Goal: Task Accomplishment & Management: Manage account settings

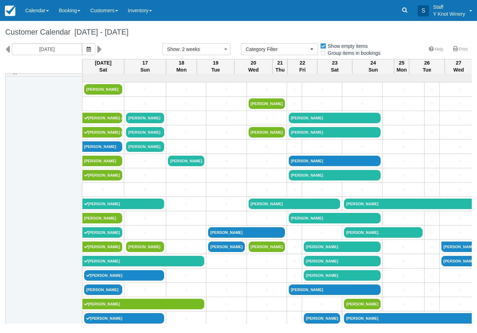
select select
click at [35, 9] on link "Calendar" at bounding box center [36, 10] width 33 height 21
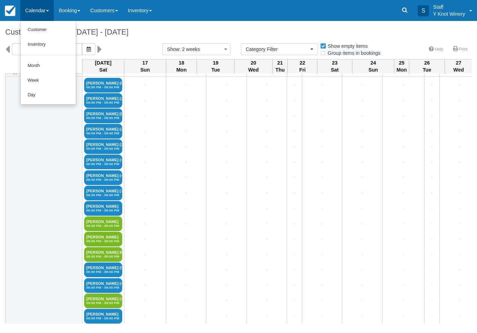
click at [36, 30] on link "Customer" at bounding box center [48, 30] width 55 height 15
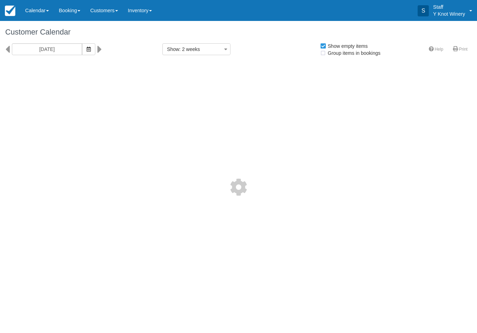
select select
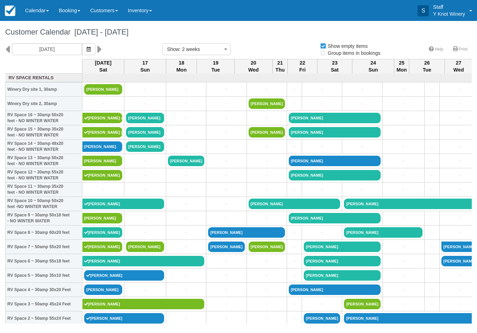
select select
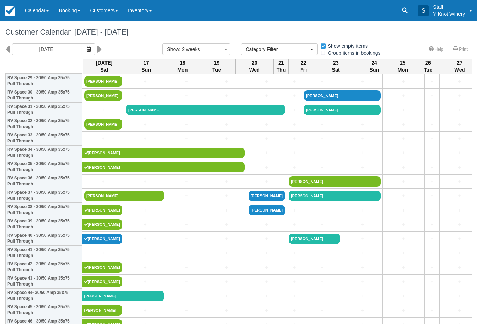
scroll to position [437, 0]
click at [98, 315] on link "Dustin Campbell" at bounding box center [102, 310] width 40 height 10
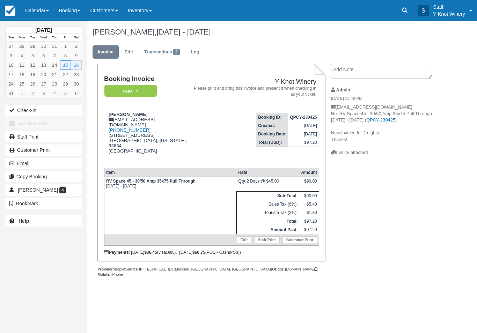
click at [22, 106] on button "Check-in" at bounding box center [43, 110] width 77 height 11
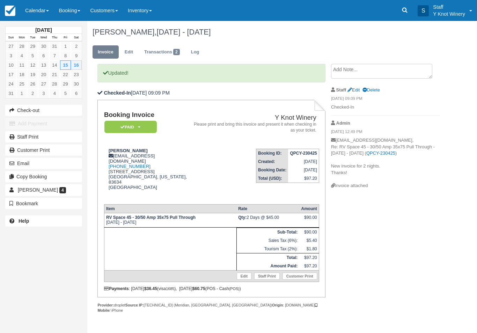
click at [35, 15] on link "Calendar" at bounding box center [36, 10] width 33 height 21
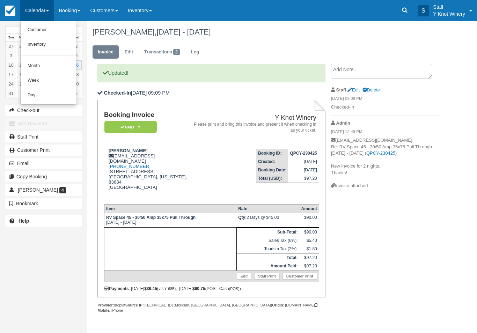
click at [39, 29] on link "Customer" at bounding box center [48, 30] width 55 height 15
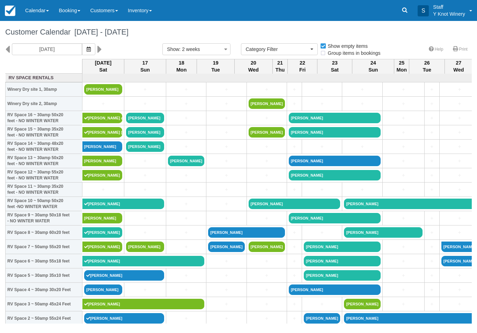
select select
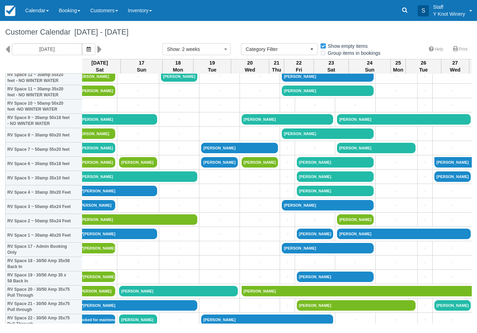
scroll to position [99, 3]
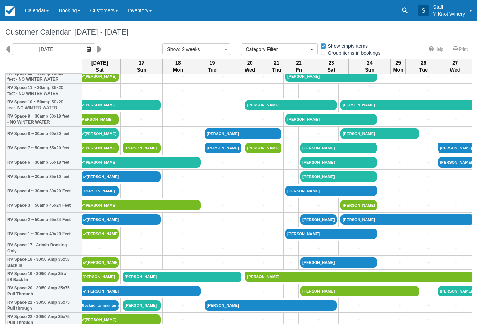
click at [103, 196] on link "[PERSON_NAME]" at bounding box center [100, 191] width 38 height 10
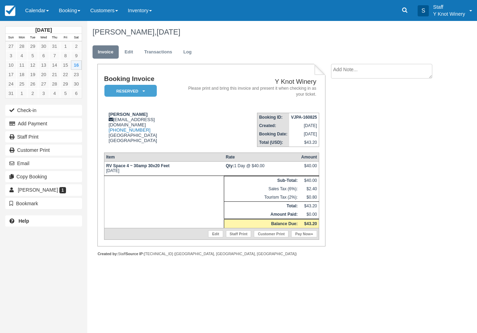
click at [211, 237] on link "Edit" at bounding box center [215, 233] width 15 height 7
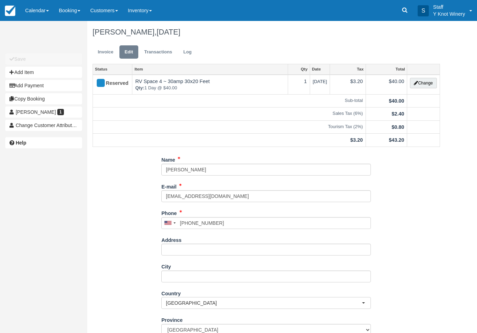
click at [428, 82] on button "Change" at bounding box center [423, 83] width 27 height 10
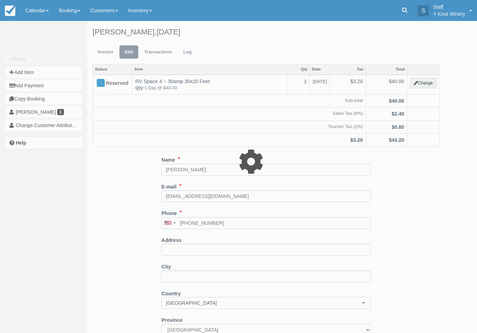
type input "40.00"
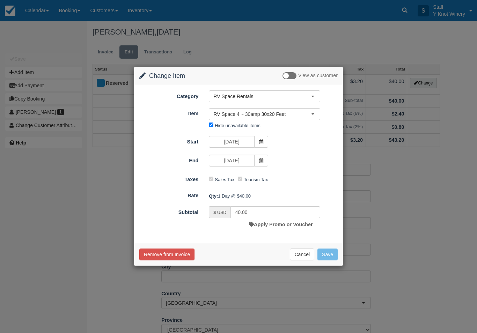
click at [269, 226] on link "Apply Promo or Voucher" at bounding box center [280, 225] width 63 height 6
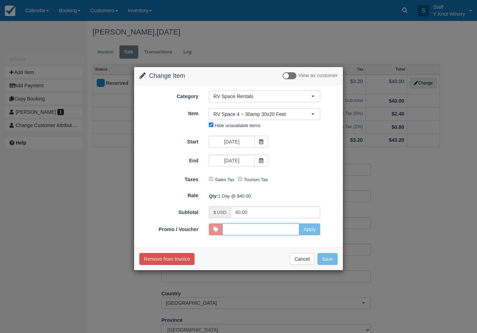
click at [286, 229] on input "Promo / Voucher" at bounding box center [260, 229] width 77 height 12
type input "GSAM"
click at [310, 229] on button "Apply" at bounding box center [309, 229] width 21 height 12
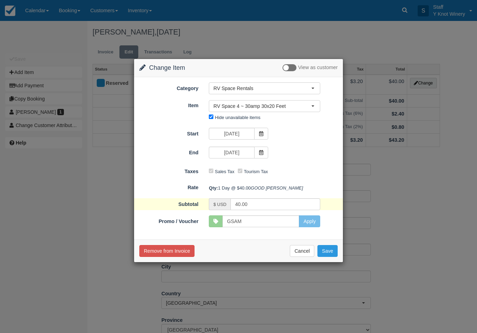
click at [327, 257] on button "Save" at bounding box center [327, 251] width 20 height 12
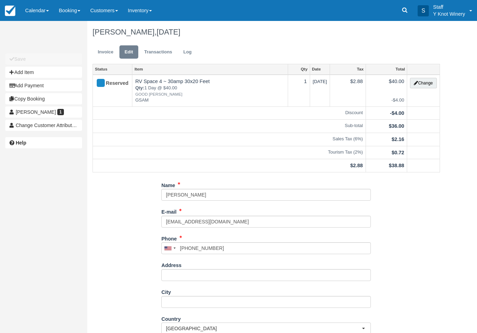
click at [104, 47] on link "Invoice" at bounding box center [105, 52] width 26 height 14
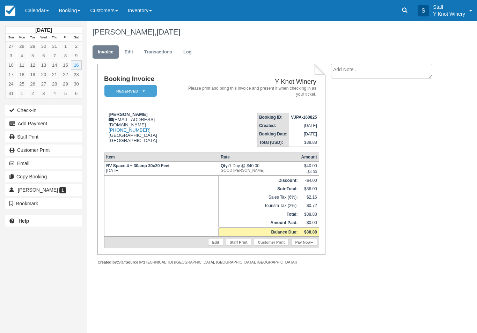
click at [299, 246] on link "Pay Now" at bounding box center [303, 242] width 25 height 7
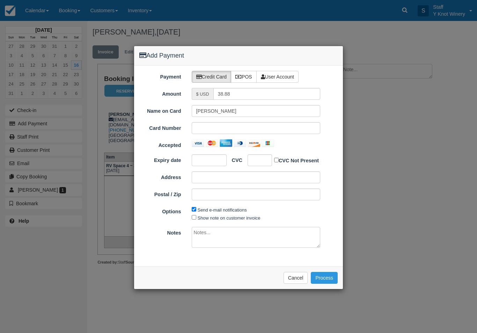
click at [225, 133] on div at bounding box center [256, 128] width 129 height 12
click at [247, 123] on div at bounding box center [256, 128] width 129 height 12
click at [204, 210] on label "Send e-mail notifications" at bounding box center [221, 209] width 49 height 5
click at [196, 210] on input "Send e-mail notifications" at bounding box center [194, 209] width 5 height 5
checkbox input "false"
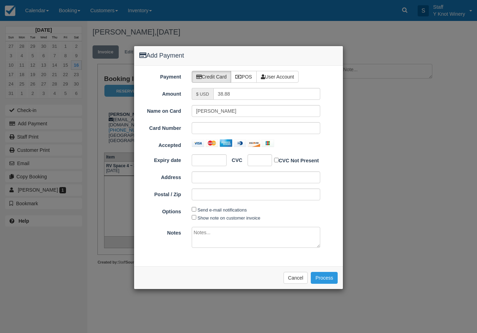
click at [195, 217] on input "Show note on customer invoice" at bounding box center [194, 217] width 5 height 5
checkbox input "true"
click at [198, 208] on label "Send e-mail notifications" at bounding box center [221, 209] width 49 height 5
click at [196, 208] on input "Send e-mail notifications" at bounding box center [194, 209] width 5 height 5
checkbox input "true"
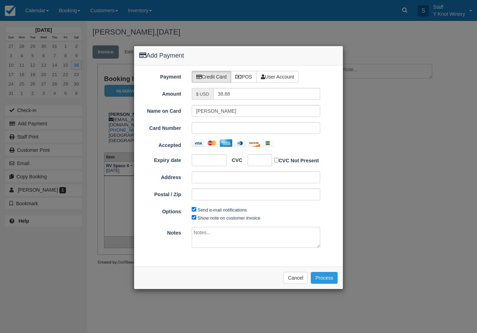
click at [333, 277] on button "Process" at bounding box center [323, 278] width 27 height 12
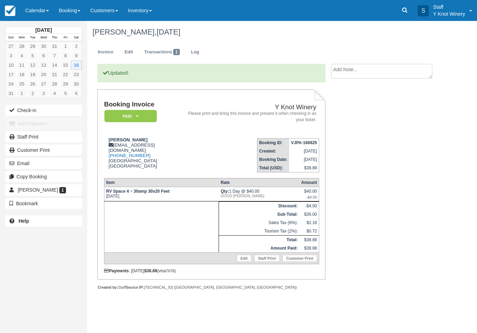
click at [52, 108] on button "Check-in" at bounding box center [43, 110] width 77 height 11
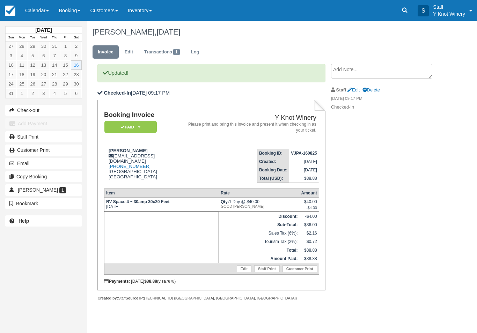
click at [35, 6] on link "Calendar" at bounding box center [36, 10] width 33 height 21
